Goal: Information Seeking & Learning: Learn about a topic

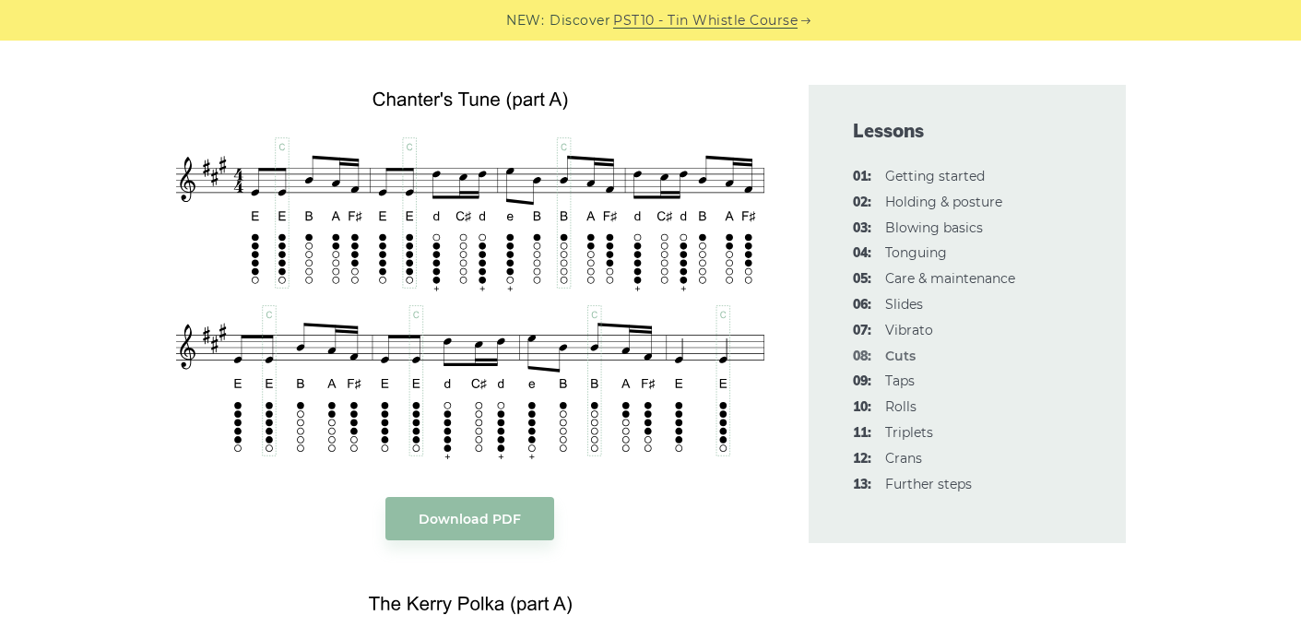
scroll to position [3595, 0]
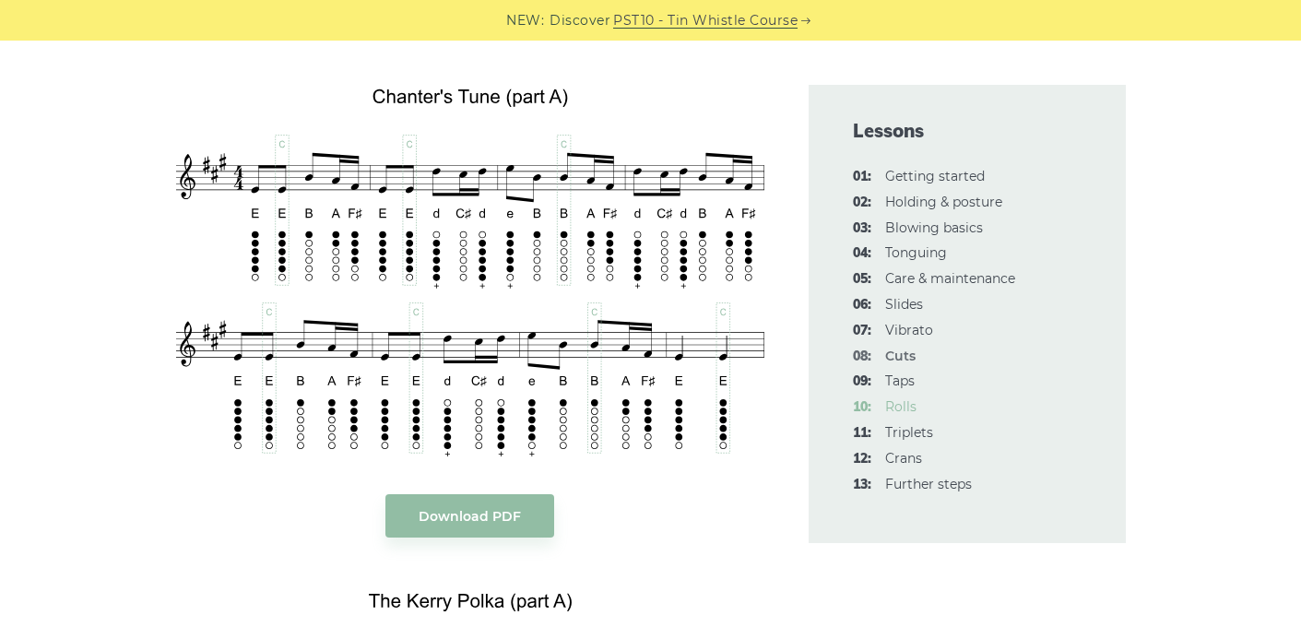
click at [897, 402] on link "10: Rolls" at bounding box center [900, 406] width 31 height 17
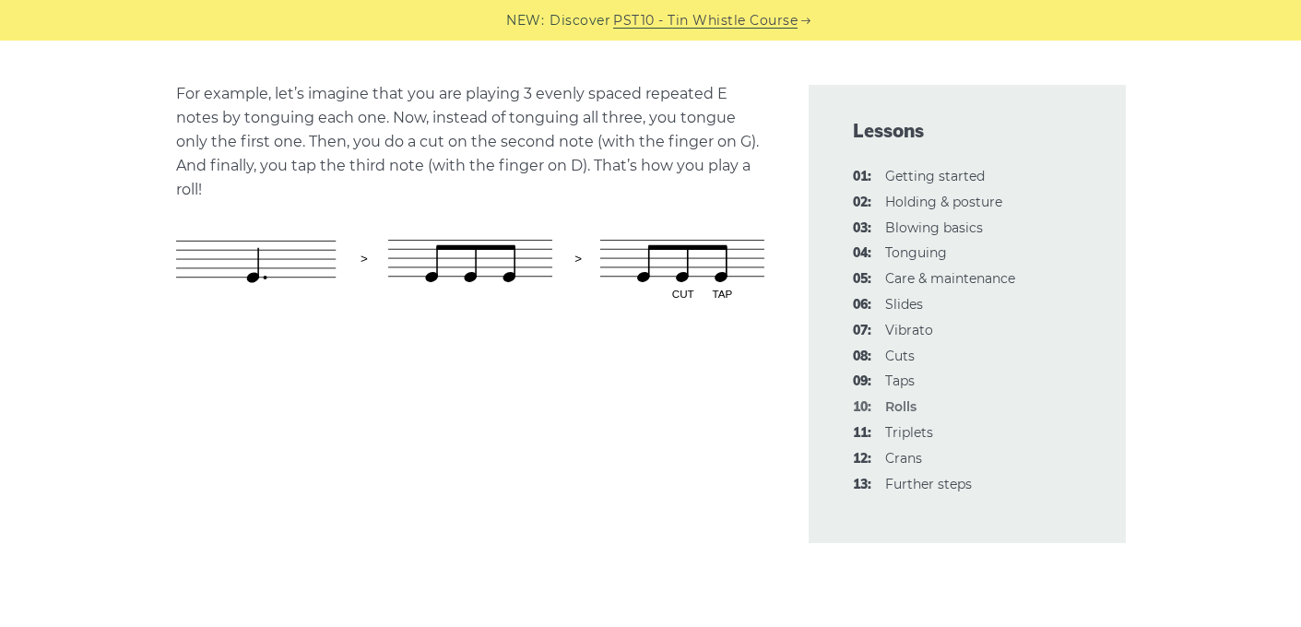
scroll to position [1024, 0]
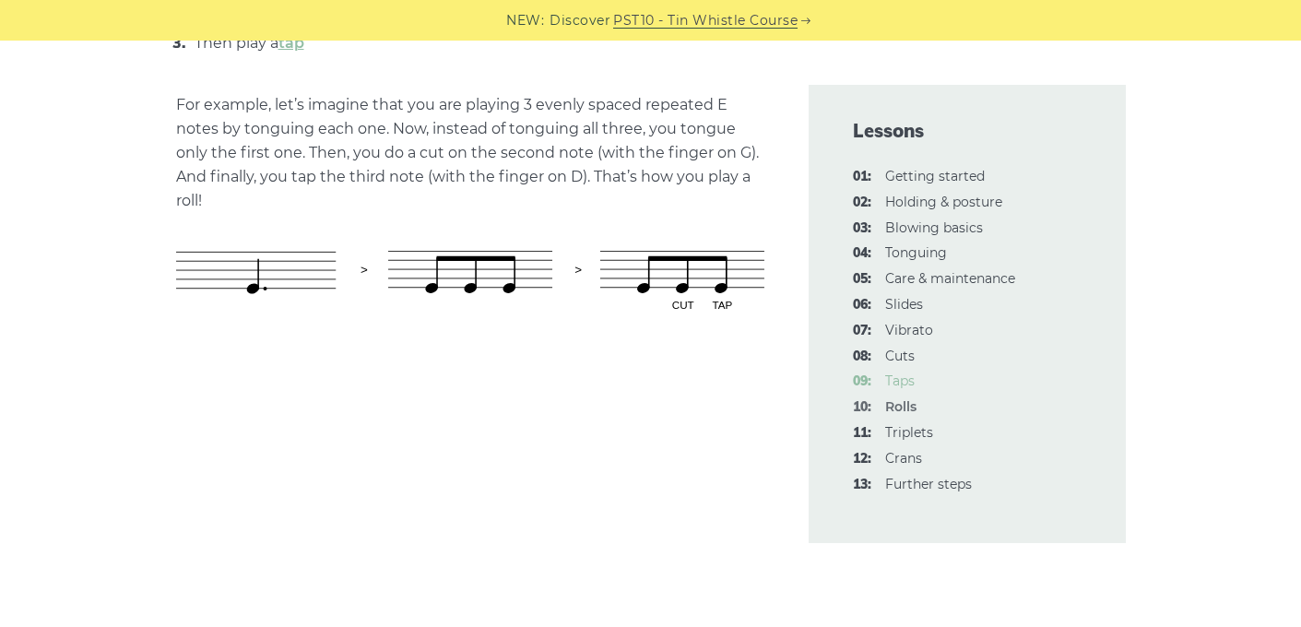
click at [890, 382] on link "09: Taps" at bounding box center [899, 380] width 29 height 17
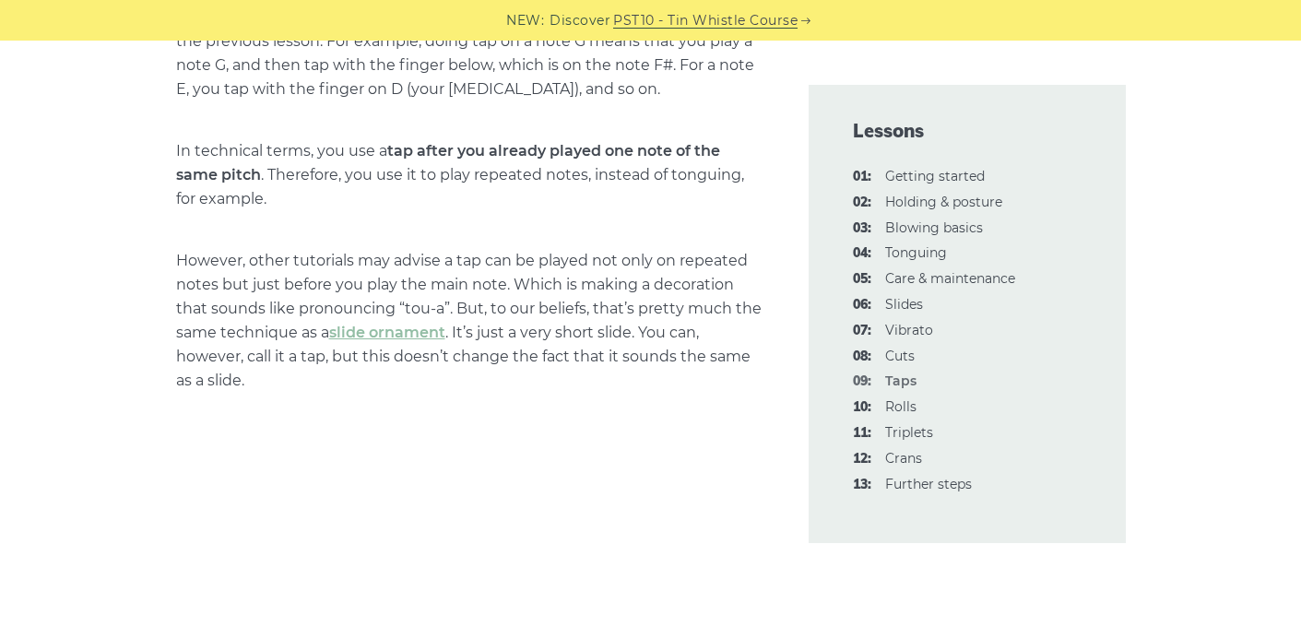
scroll to position [1091, 0]
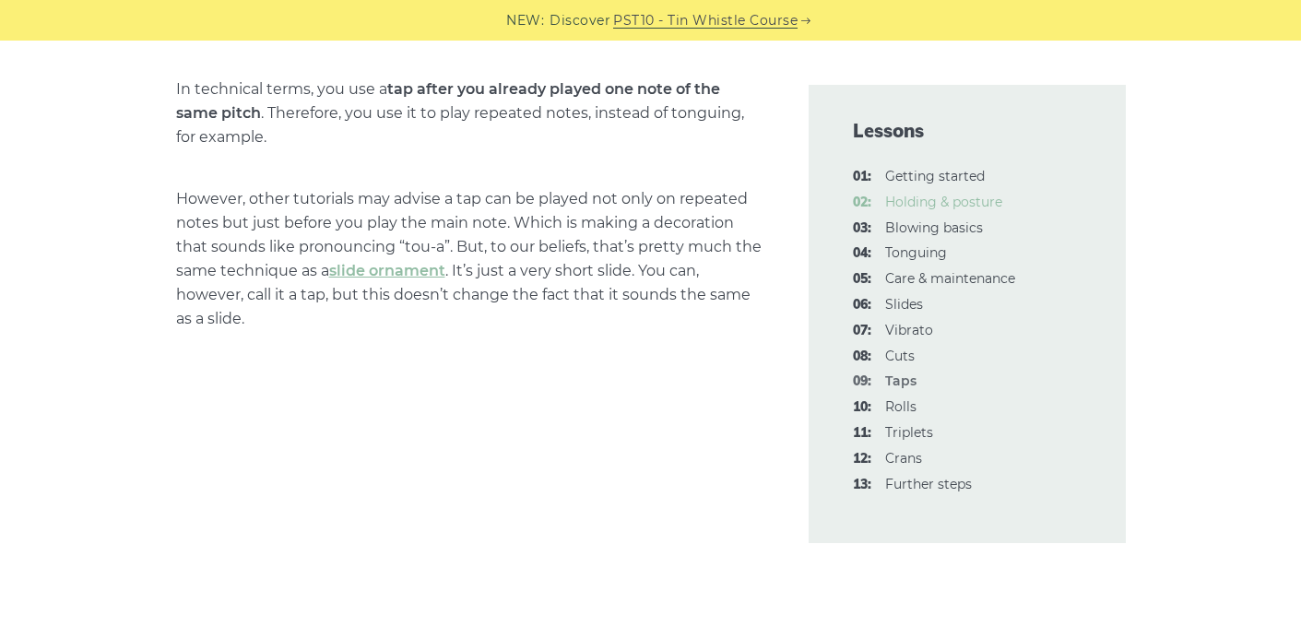
click at [900, 196] on link "02: Holding & posture" at bounding box center [943, 202] width 117 height 17
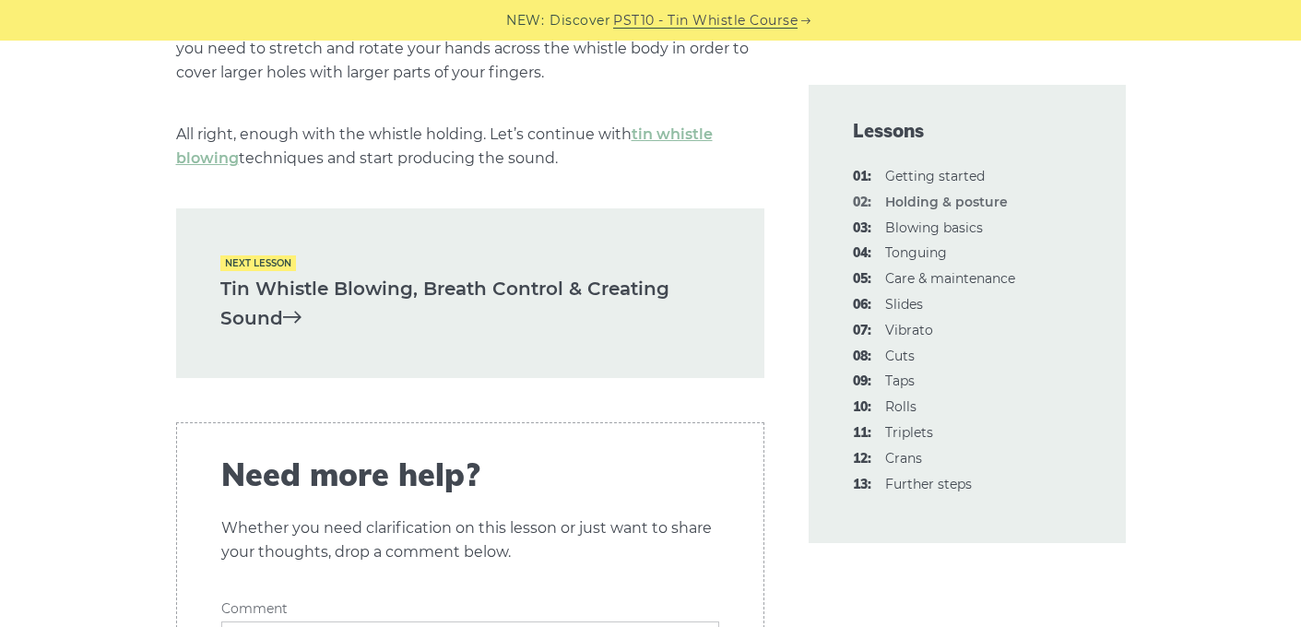
scroll to position [2932, 0]
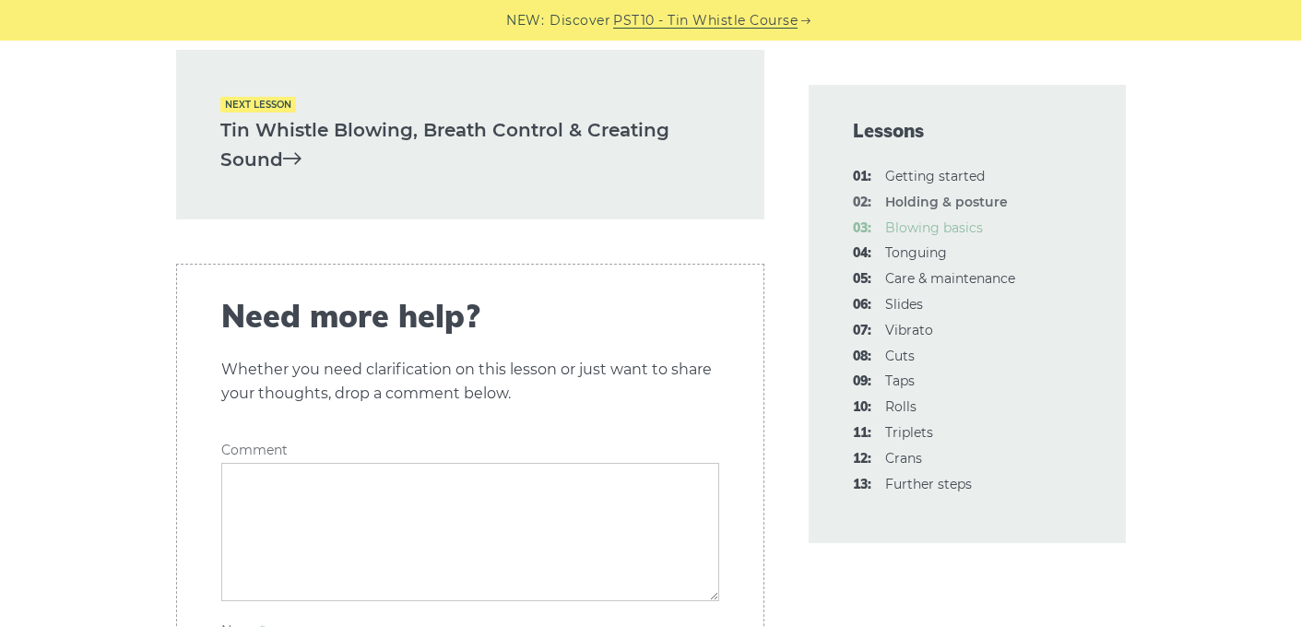
click at [907, 230] on link "03: Blowing basics" at bounding box center [934, 227] width 98 height 17
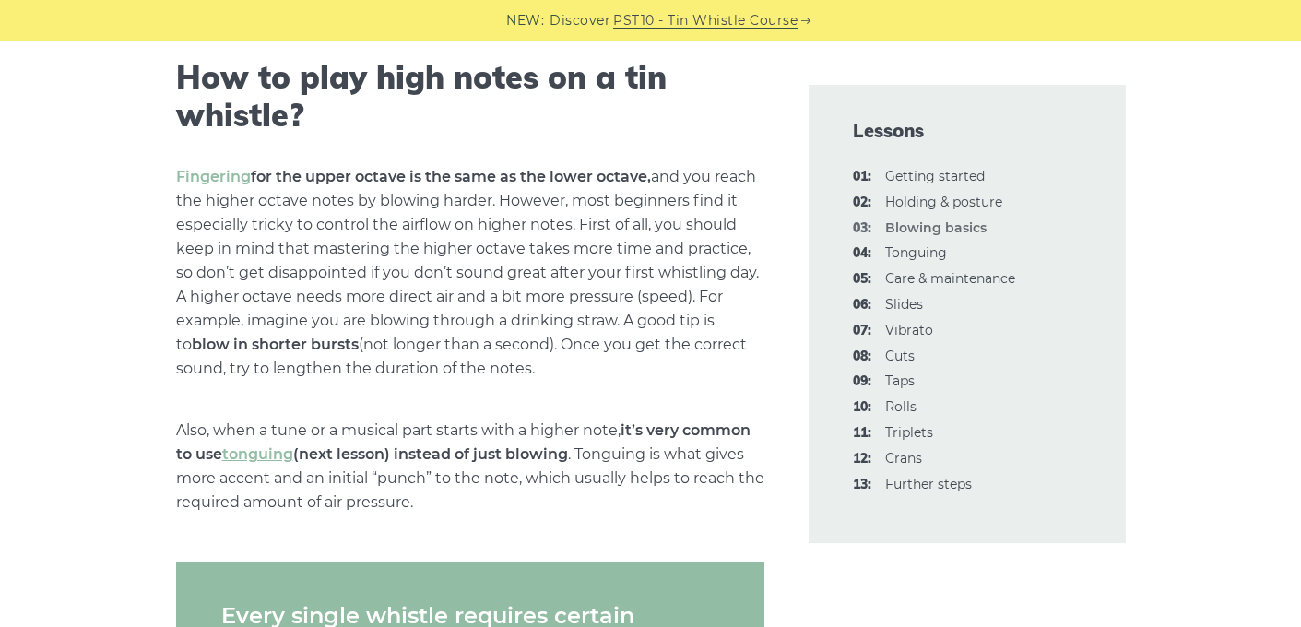
scroll to position [2776, 0]
click at [911, 247] on link "04: Tonguing" at bounding box center [916, 252] width 62 height 17
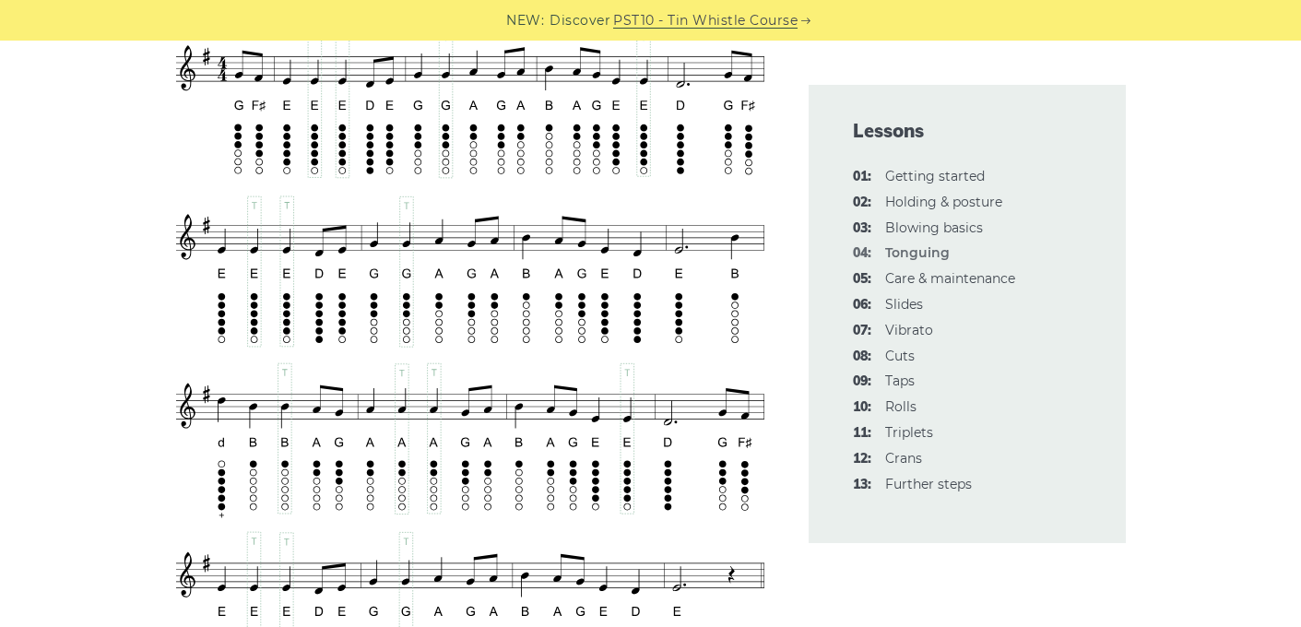
scroll to position [3362, 0]
